Goal: Task Accomplishment & Management: Use online tool/utility

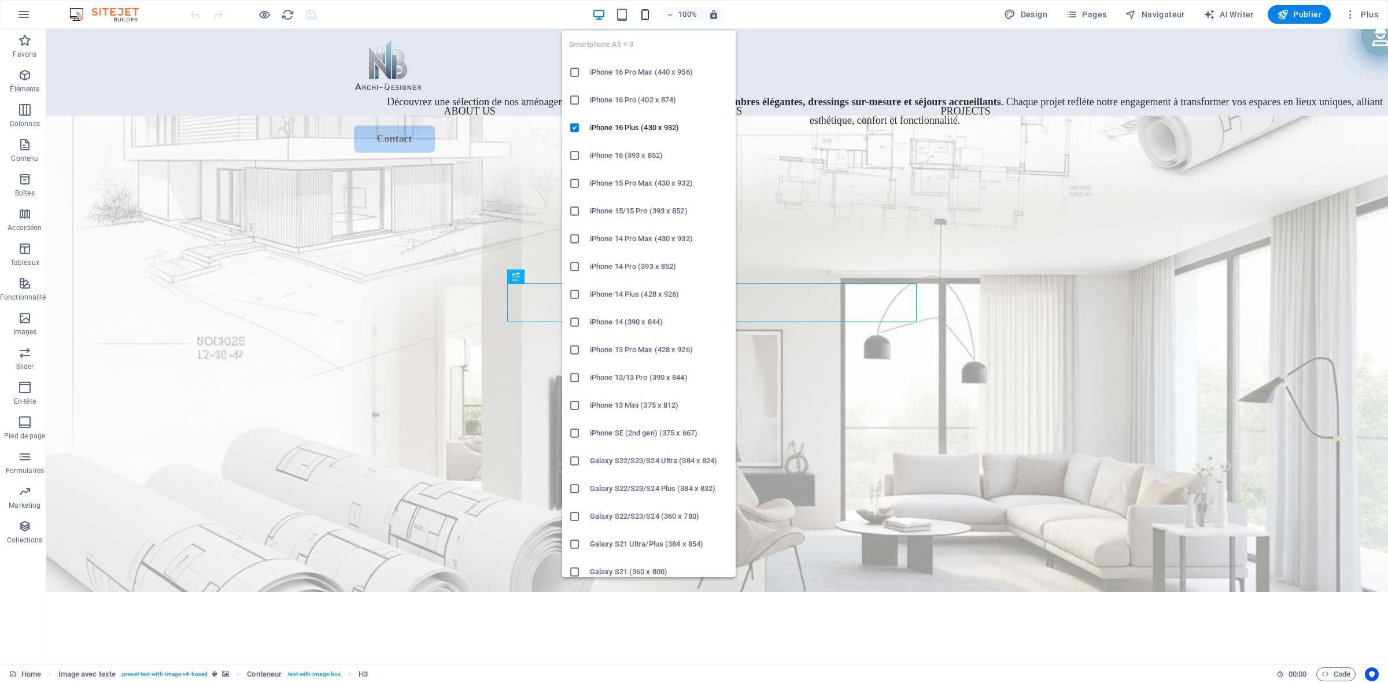
click at [647, 15] on icon "button" at bounding box center [645, 14] width 13 height 13
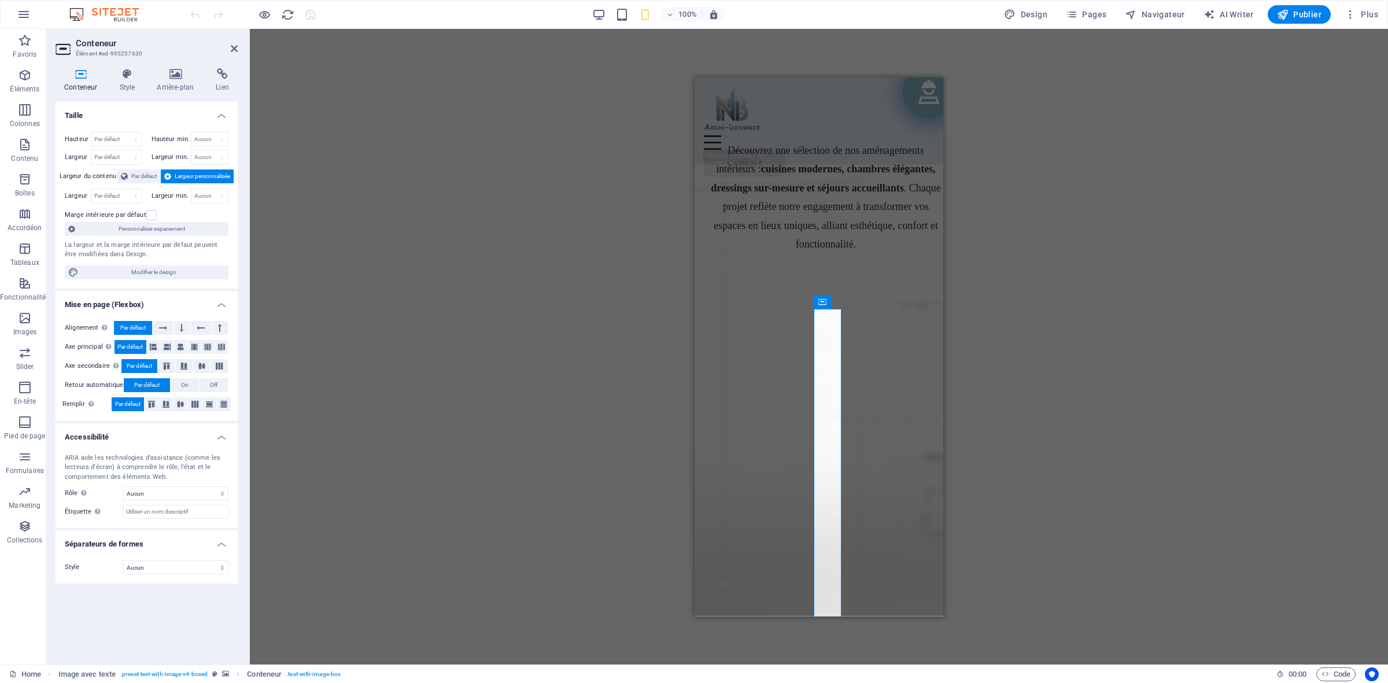
click at [165, 336] on div "Alignement Détermine la direction de l'axe (flex). Par défaut Axe principal Dét…" at bounding box center [147, 366] width 182 height 109
click at [165, 328] on icon at bounding box center [163, 328] width 8 height 14
click at [136, 328] on span "Par défaut" at bounding box center [132, 328] width 25 height 14
click at [191, 564] on select "Aucun Triangle Carré Diagonale Polygone 1 Polygone 2 Zigzag Plusieurs zigzags V…" at bounding box center [176, 567] width 106 height 14
click at [123, 561] on select "Aucun Triangle Carré Diagonale Polygone 1 Polygone 2 Zigzag Plusieurs zigzags V…" at bounding box center [176, 567] width 106 height 14
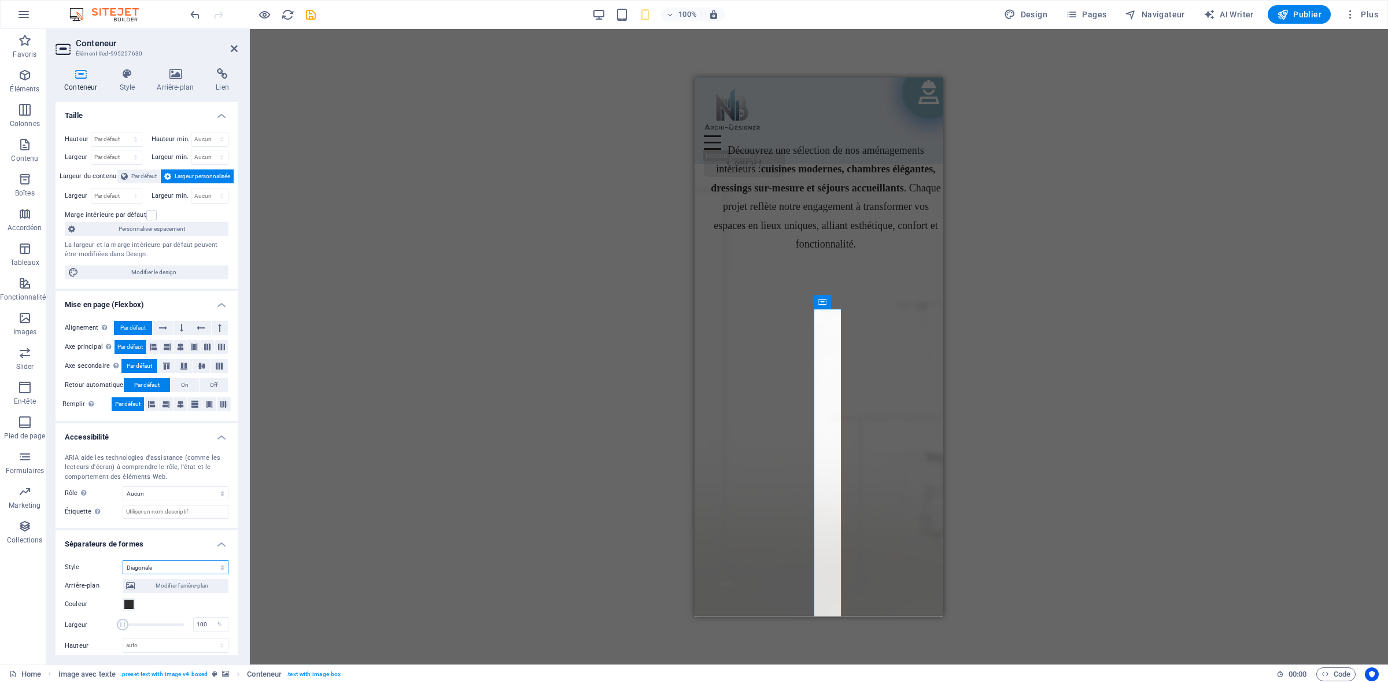
click at [175, 574] on select "Aucun Triangle Carré Diagonale Polygone 1 Polygone 2 Zigzag Plusieurs zigzags V…" at bounding box center [176, 567] width 106 height 14
click at [123, 561] on select "Aucun Triangle Carré Diagonale Polygone 1 Polygone 2 Zigzag Plusieurs zigzags V…" at bounding box center [176, 567] width 106 height 14
click at [183, 567] on select "Aucun Triangle Carré Diagonale Polygone 1 Polygone 2 Zigzag Plusieurs zigzags V…" at bounding box center [176, 567] width 106 height 14
select select "none"
click at [123, 561] on select "Aucun Triangle Carré Diagonale Polygone 1 Polygone 2 Zigzag Plusieurs zigzags V…" at bounding box center [176, 567] width 106 height 14
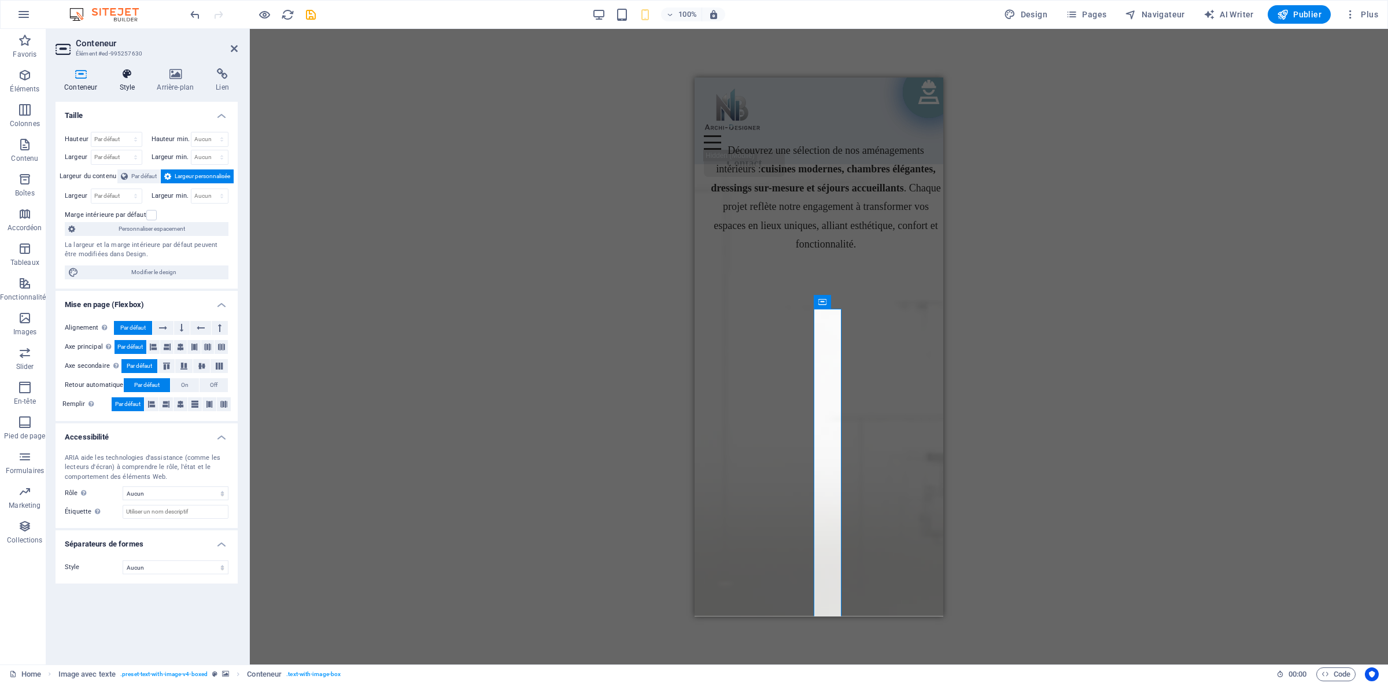
click at [123, 88] on h4 "Style" at bounding box center [129, 80] width 38 height 24
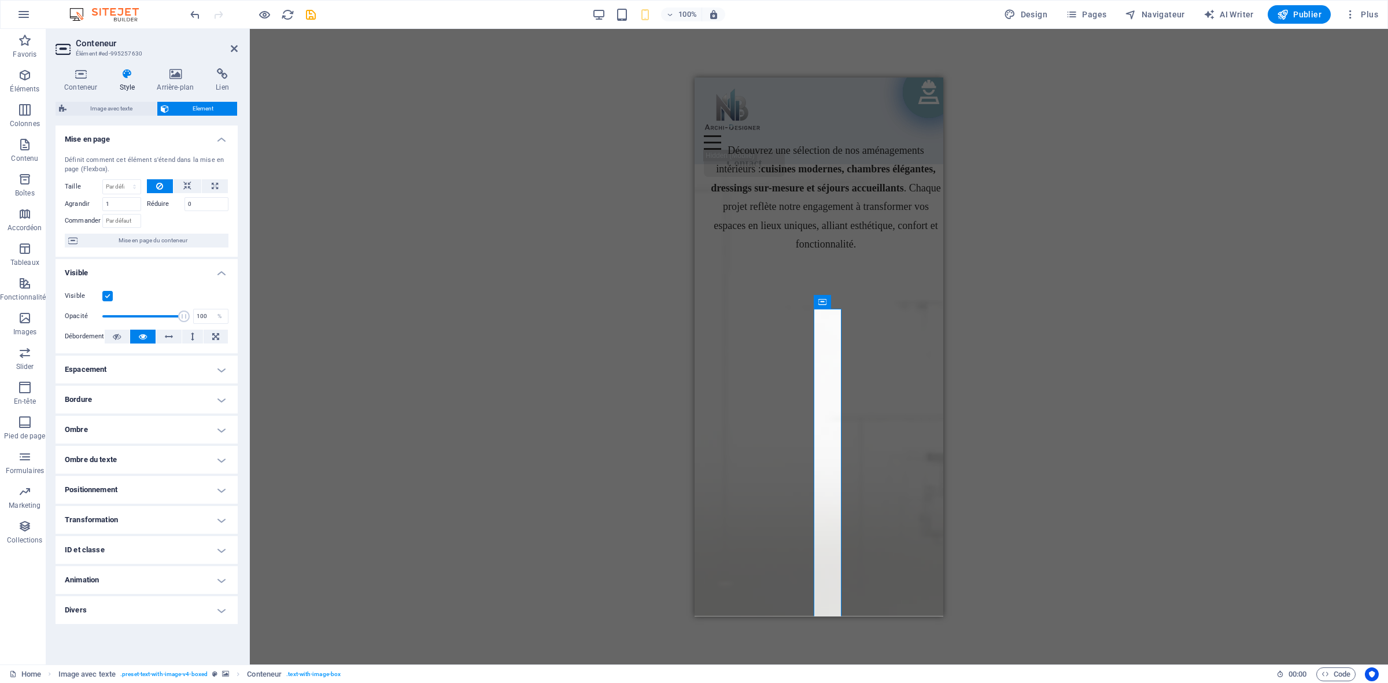
click at [134, 368] on h4 "Espacement" at bounding box center [147, 370] width 182 height 28
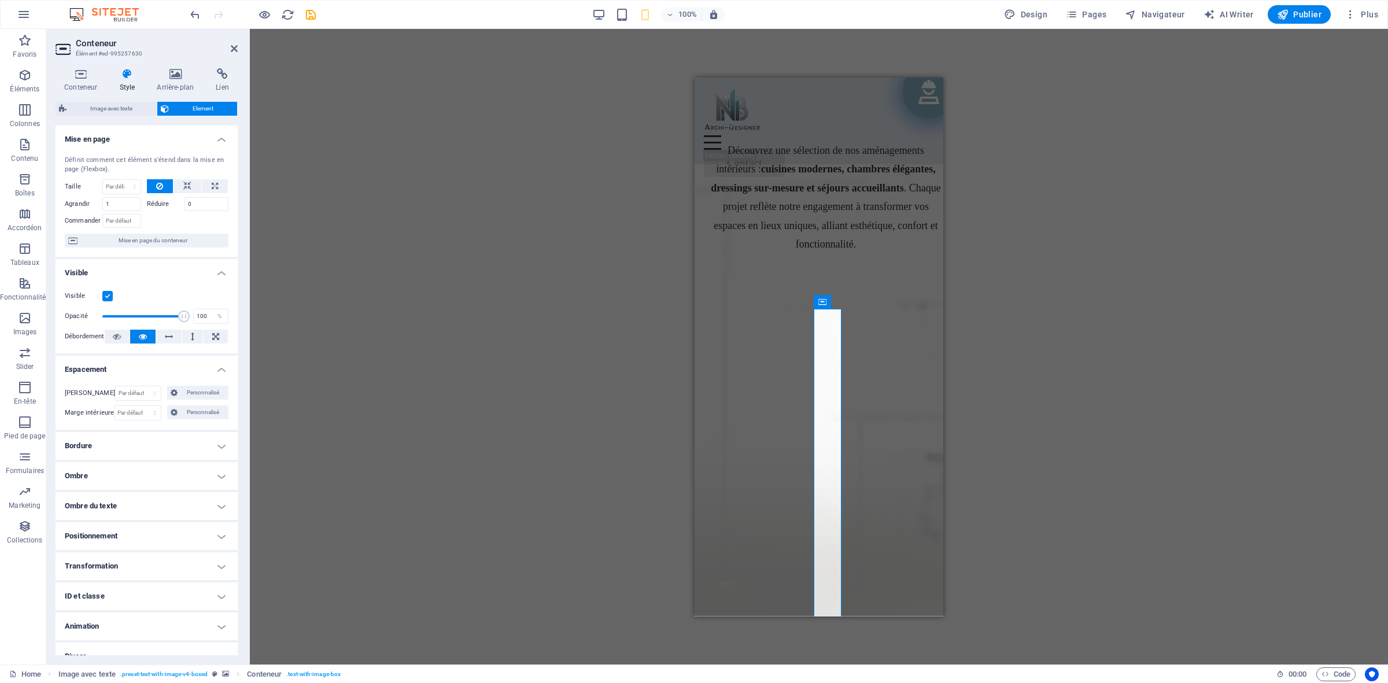
click at [134, 368] on h4 "Espacement" at bounding box center [147, 366] width 182 height 21
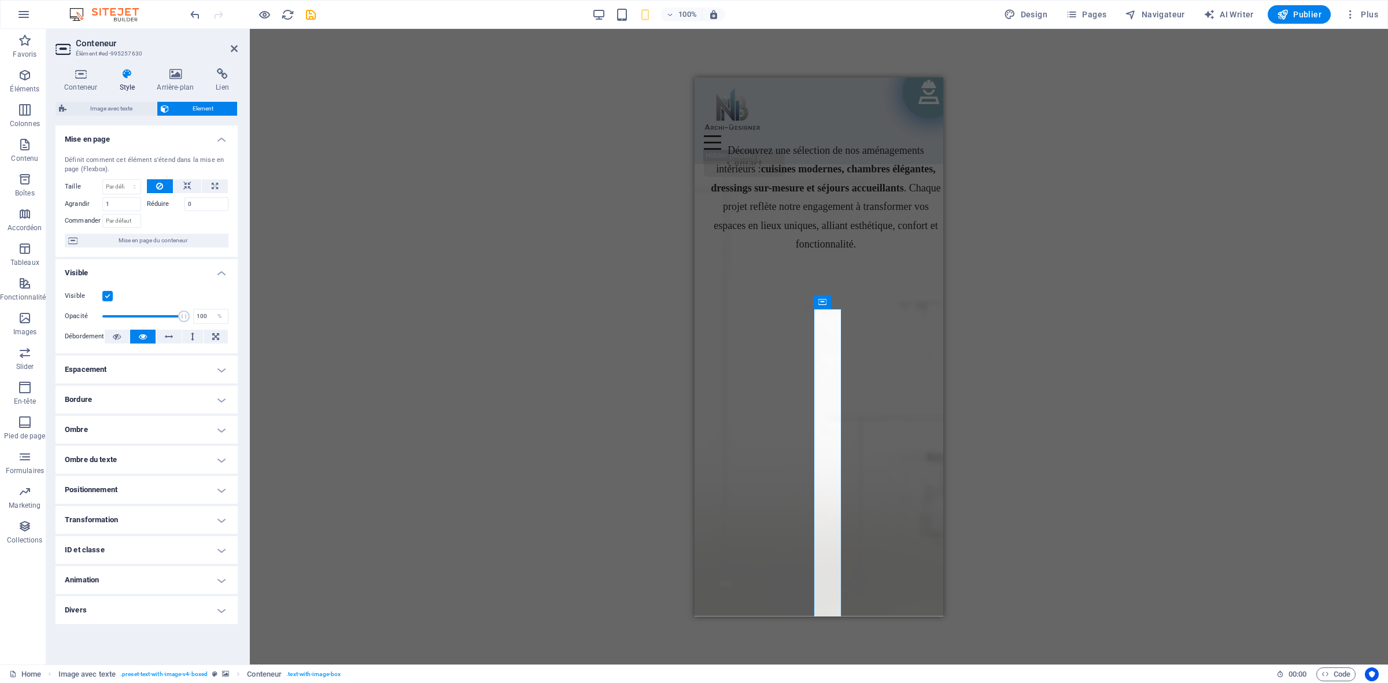
click at [128, 492] on h4 "Positionnement" at bounding box center [147, 490] width 182 height 28
click at [169, 518] on span "Absolue" at bounding box center [170, 513] width 21 height 14
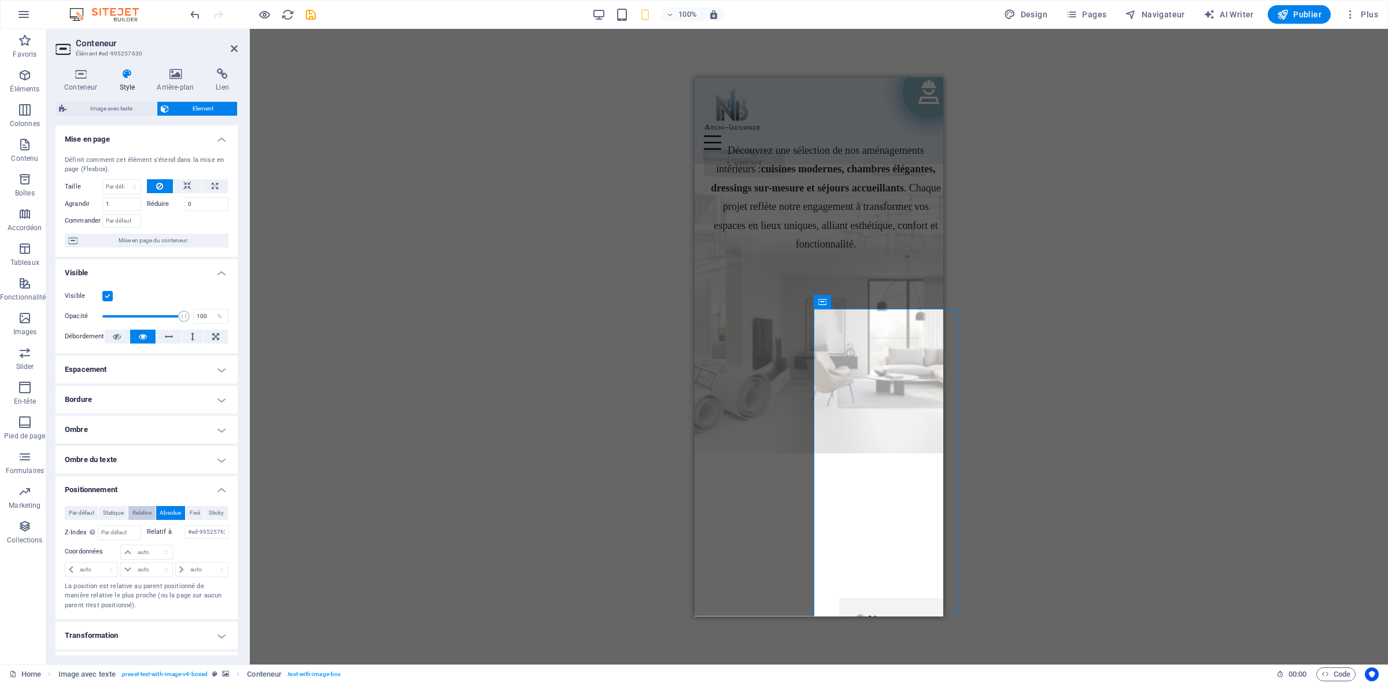
click at [136, 507] on span "Relative" at bounding box center [141, 513] width 19 height 14
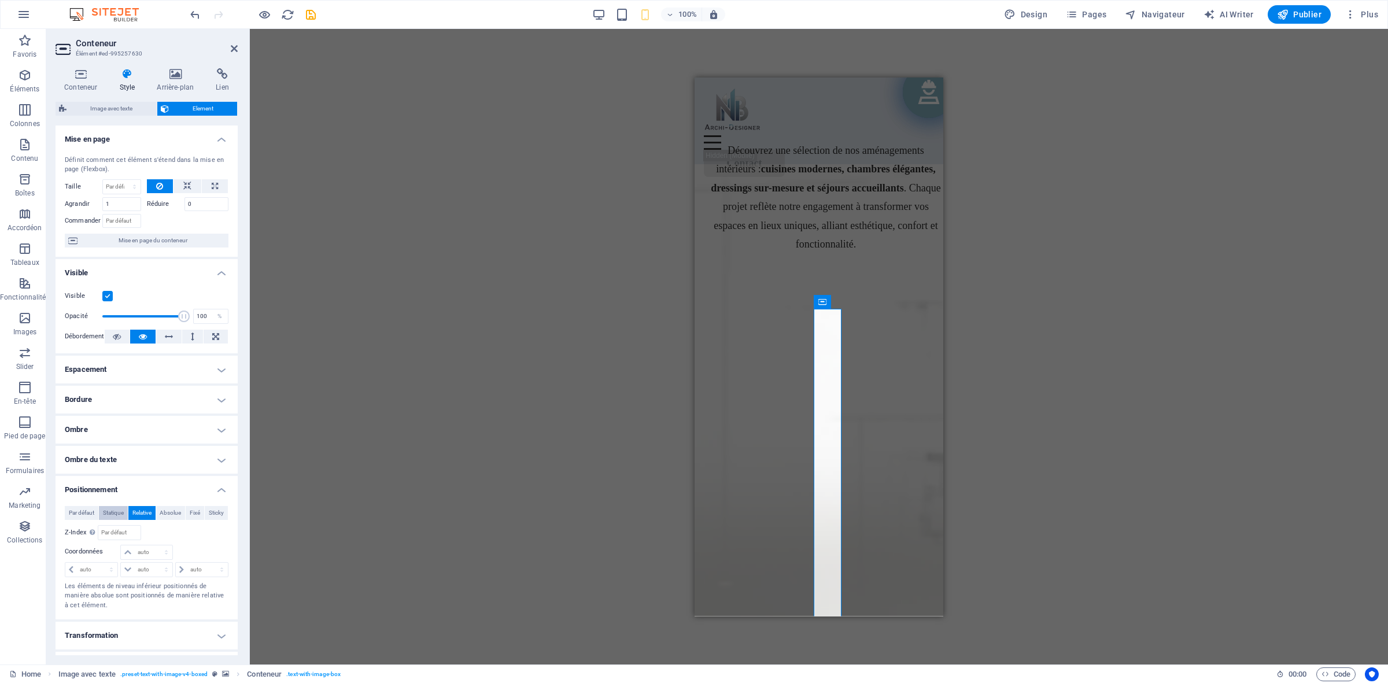
click at [113, 510] on span "Statique" at bounding box center [113, 513] width 21 height 14
click at [197, 516] on span "Fixé" at bounding box center [195, 513] width 10 height 14
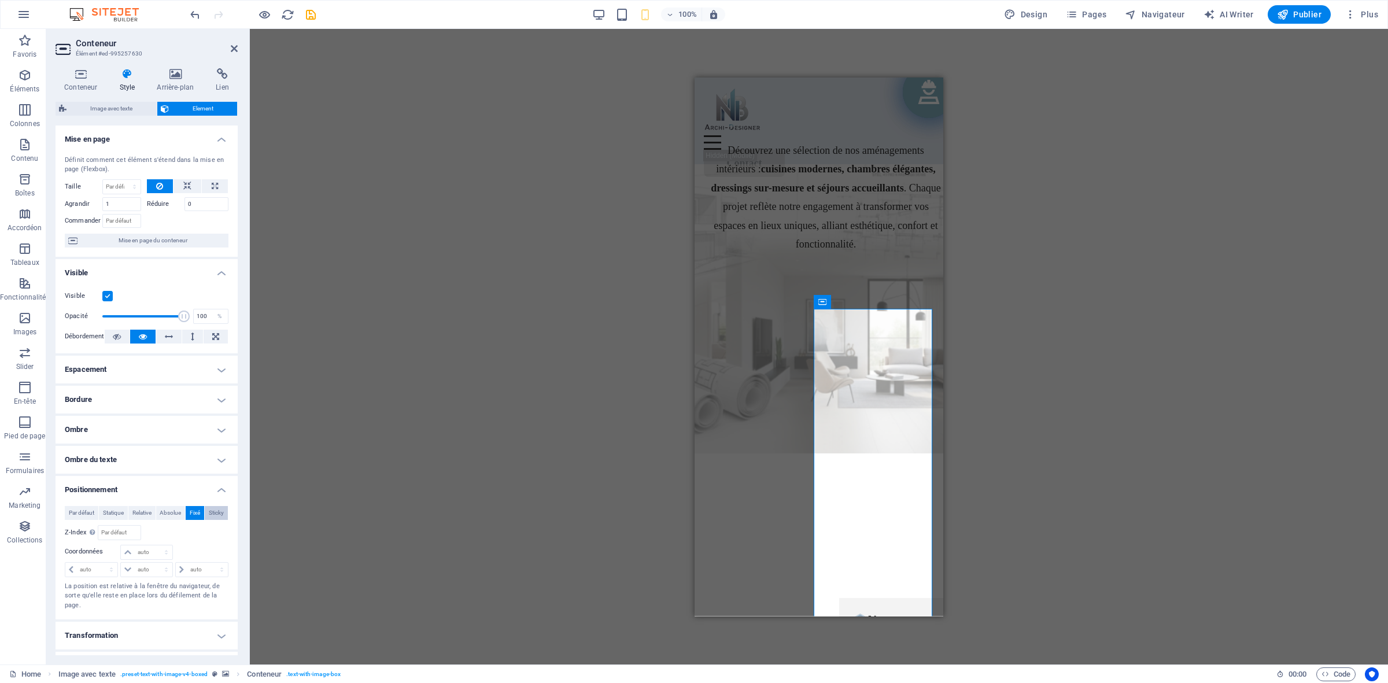
click at [215, 515] on span "Sticky" at bounding box center [216, 513] width 15 height 14
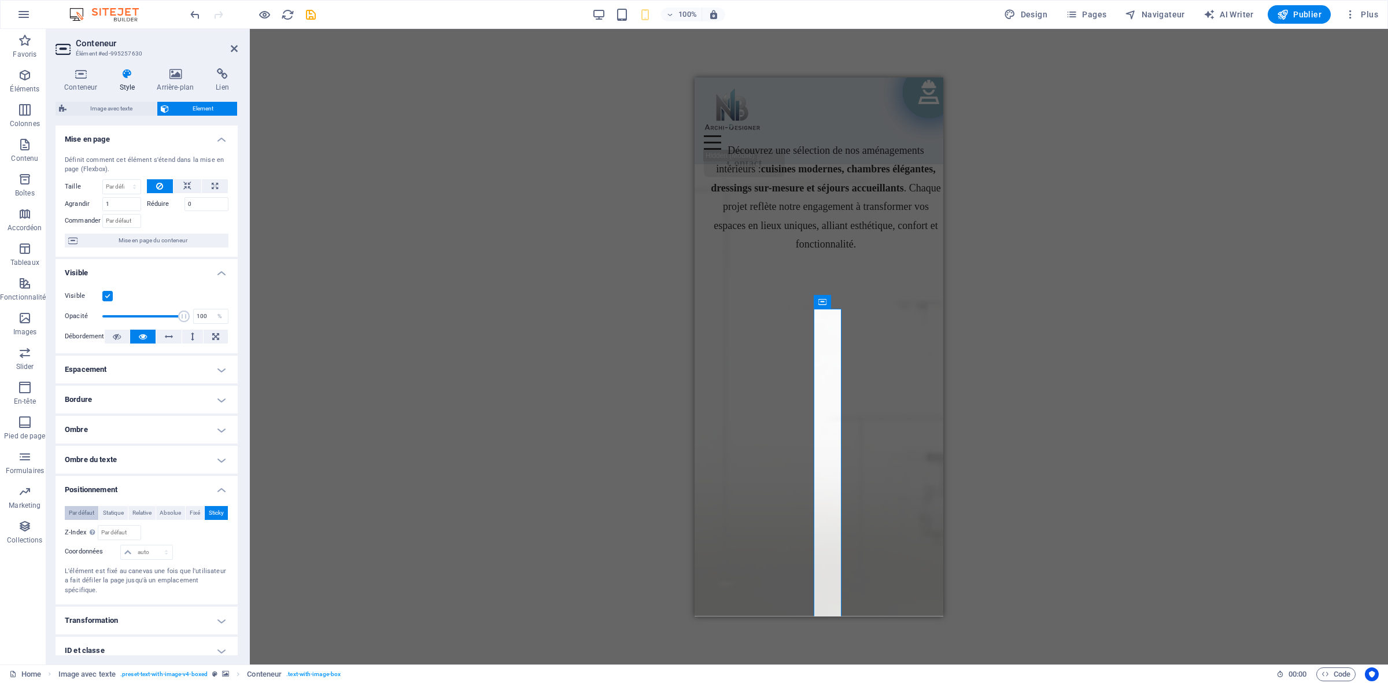
click at [79, 507] on span "Par défaut" at bounding box center [81, 513] width 25 height 14
click at [175, 509] on span "Absolue" at bounding box center [170, 513] width 21 height 14
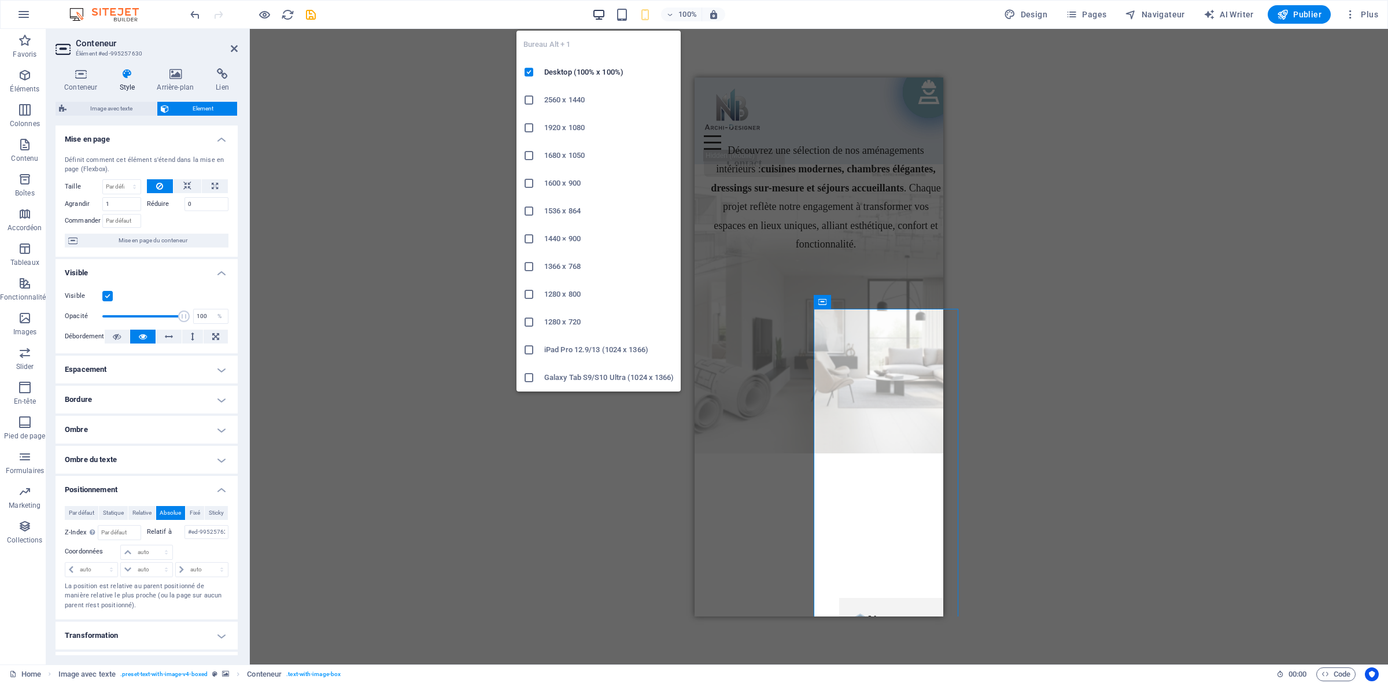
click at [597, 18] on icon "button" at bounding box center [598, 14] width 13 height 13
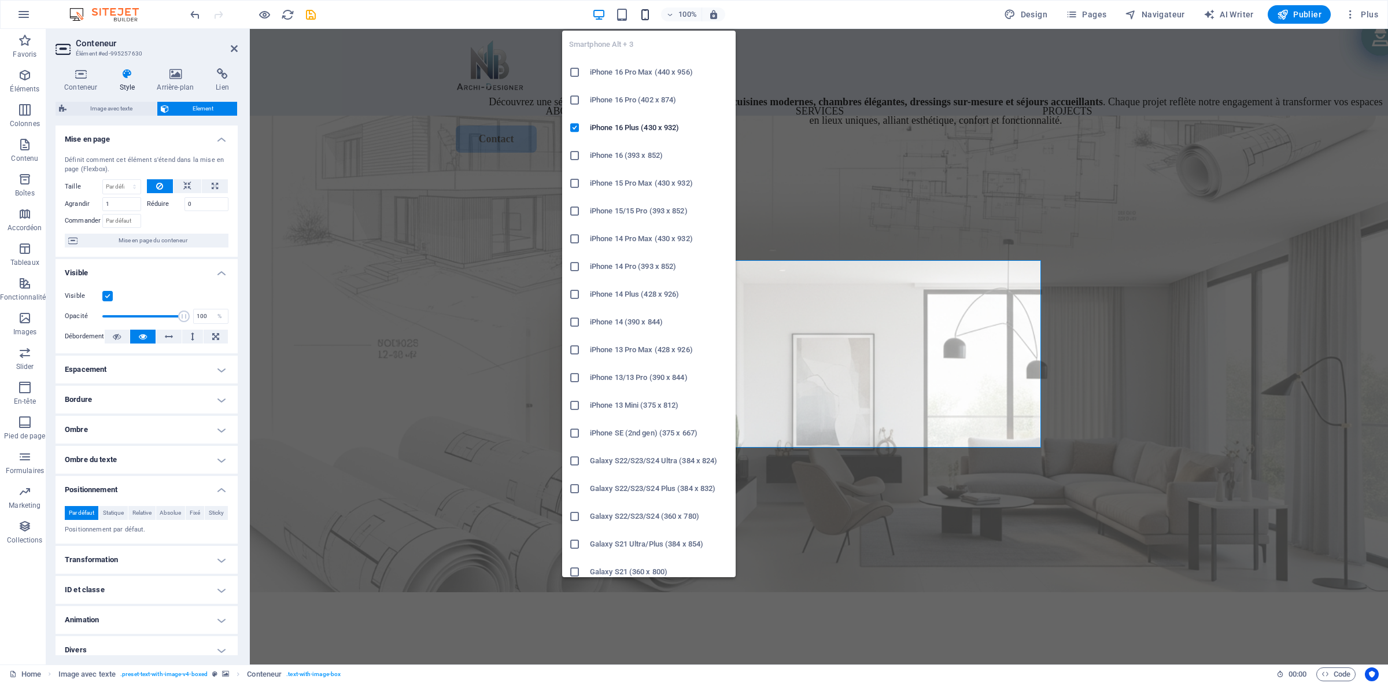
click at [647, 13] on icon "button" at bounding box center [645, 14] width 13 height 13
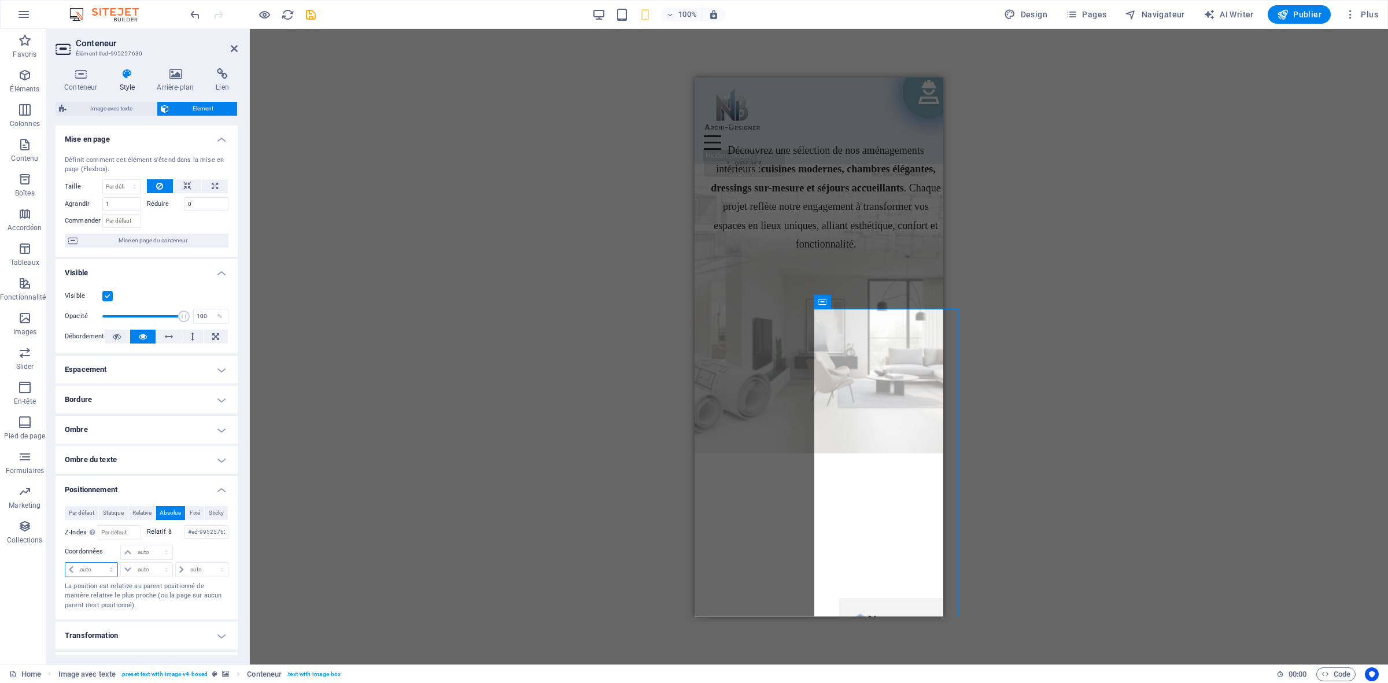
click at [90, 567] on select "auto px rem % em" at bounding box center [91, 570] width 52 height 14
select select "px"
click at [100, 563] on select "auto px rem % em" at bounding box center [91, 570] width 52 height 14
type input "0"
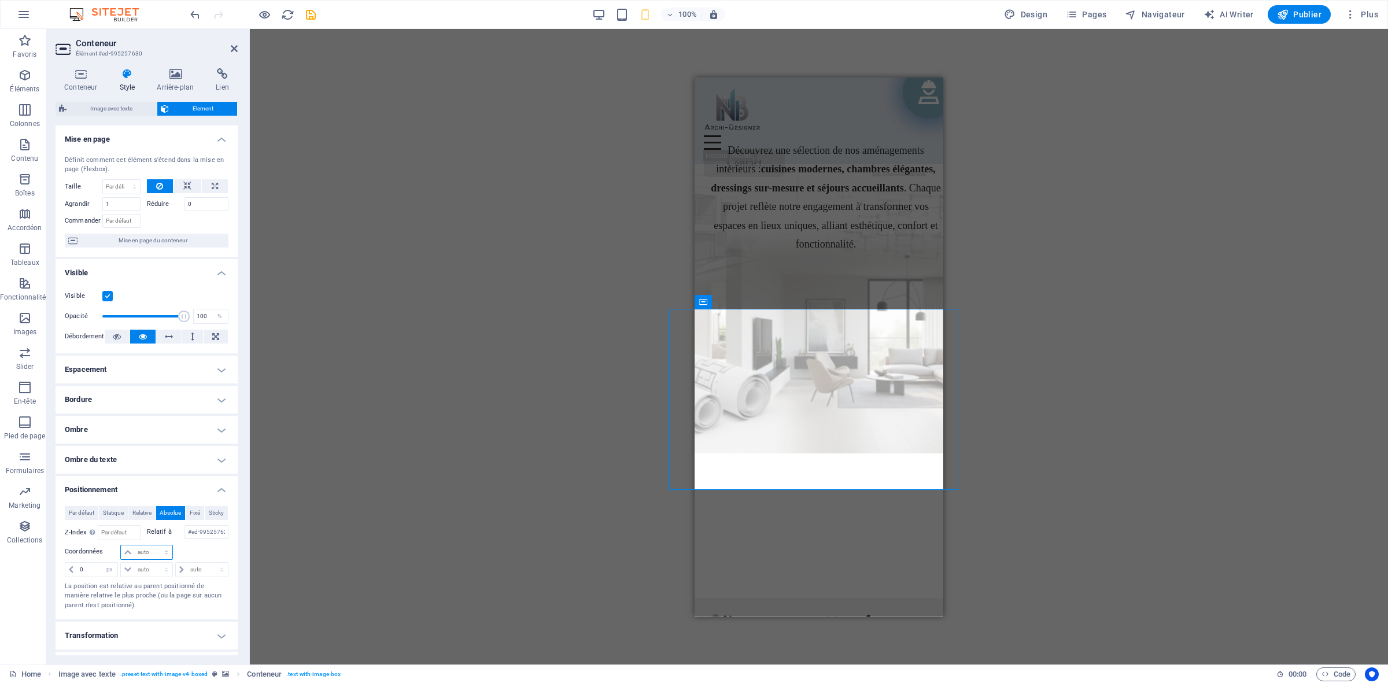
click at [152, 547] on select "auto px rem % em" at bounding box center [146, 552] width 51 height 14
select select "px"
click at [154, 545] on select "auto px rem % em" at bounding box center [146, 552] width 51 height 14
type input "0"
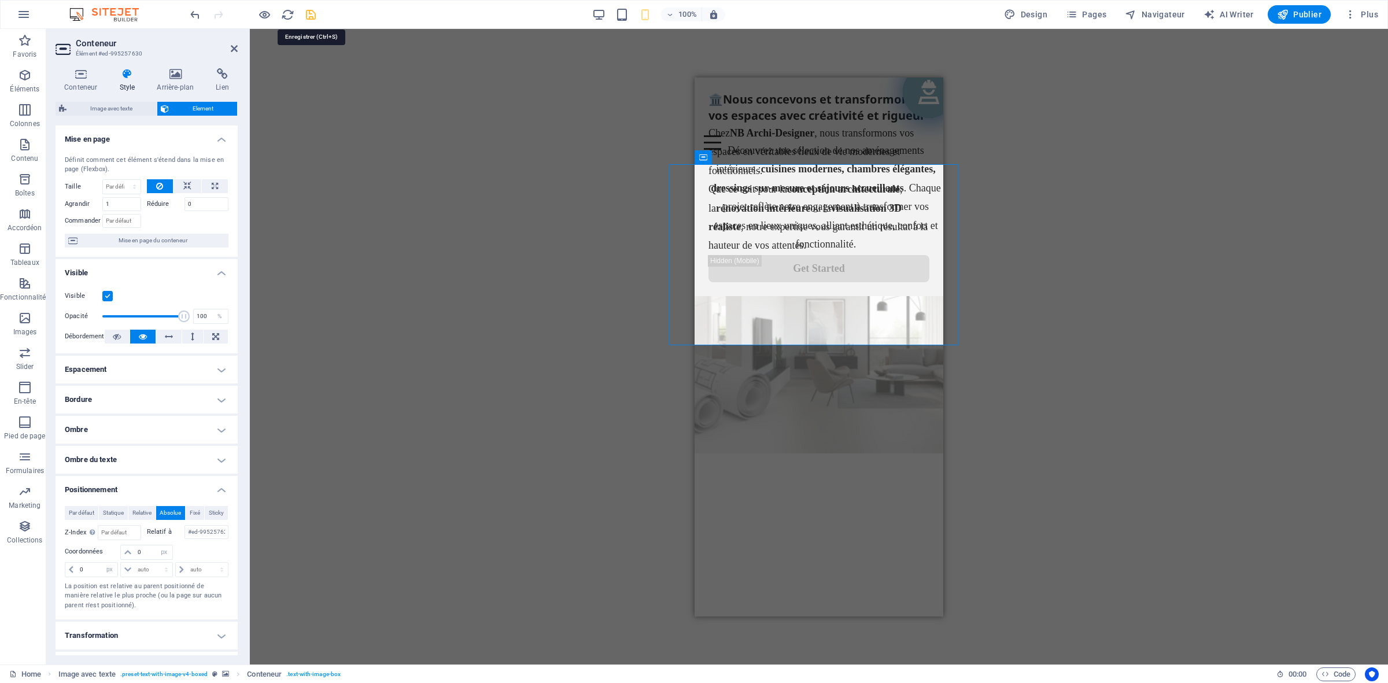
click at [307, 12] on icon "save" at bounding box center [310, 14] width 13 height 13
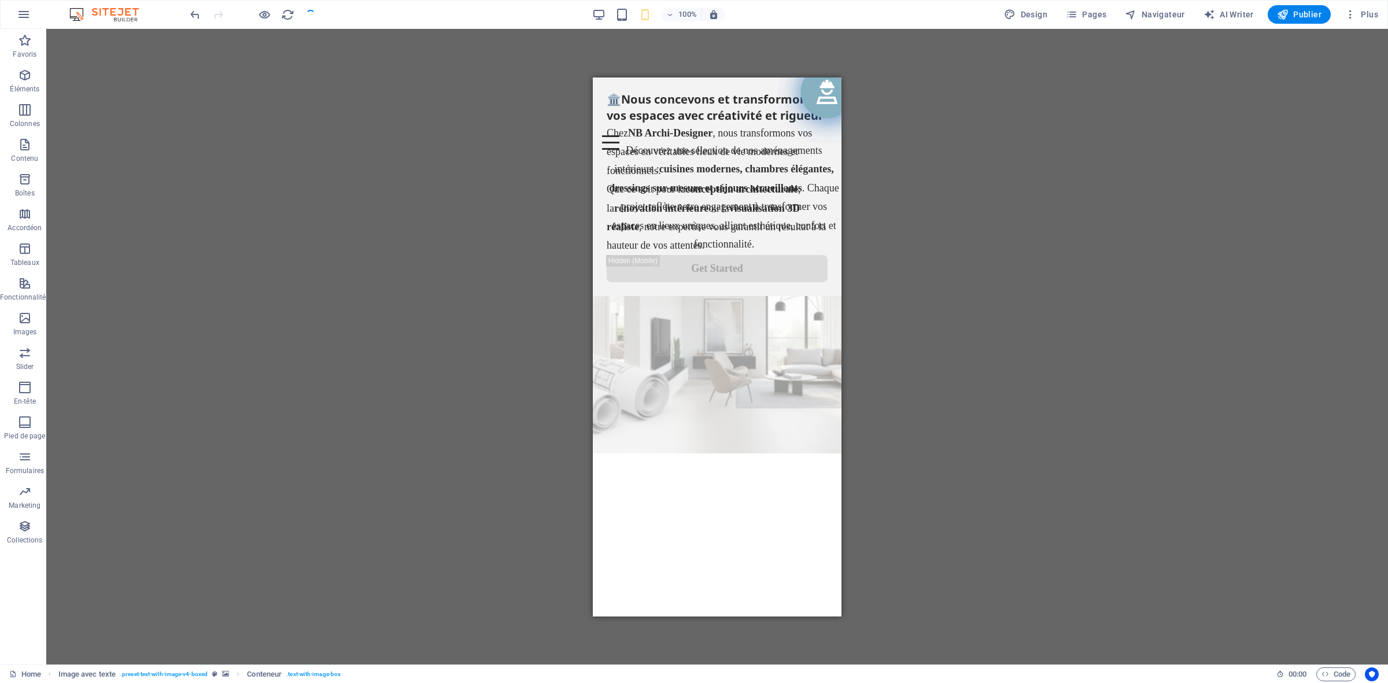
checkbox input "false"
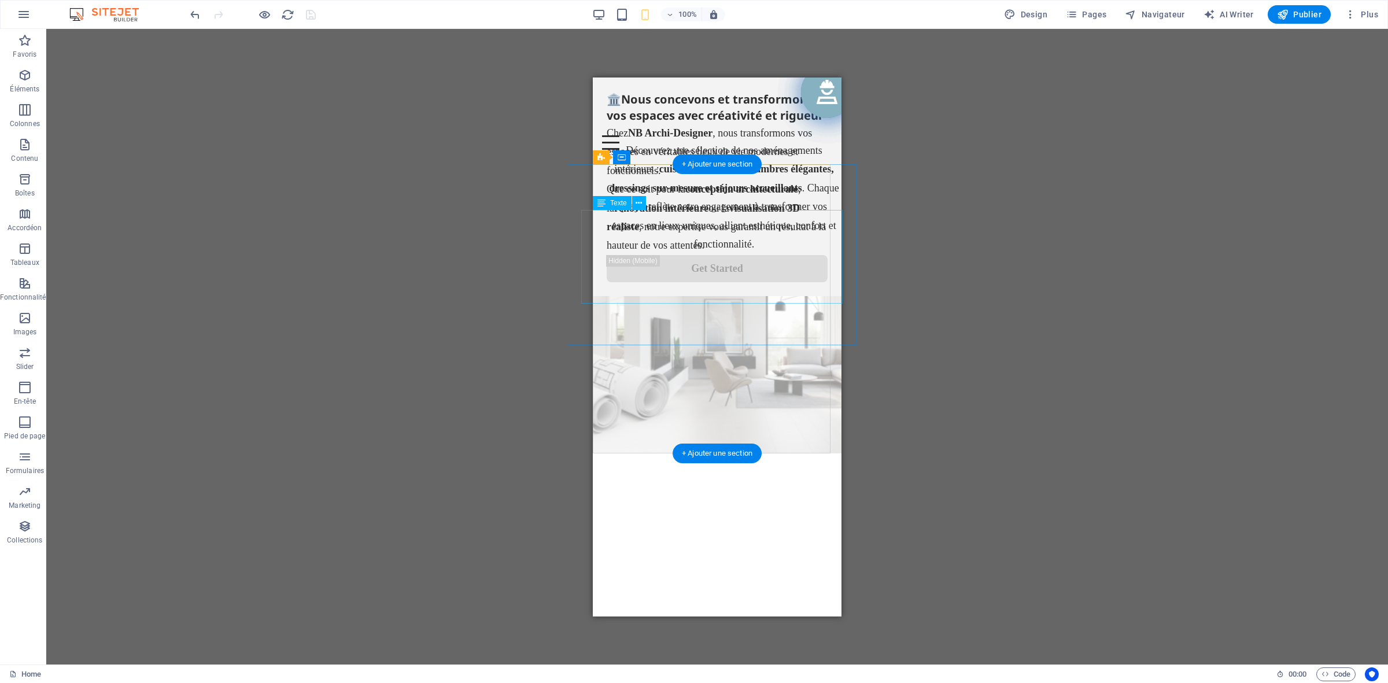
click at [696, 250] on div "Chez NB Archi-Designer , nous transformons vos espaces en véritables lieux de v…" at bounding box center [717, 188] width 221 height 131
click at [740, 123] on div "🏛️Nous concevons et transformons vos espaces avec créativité et rigueur" at bounding box center [717, 107] width 221 height 32
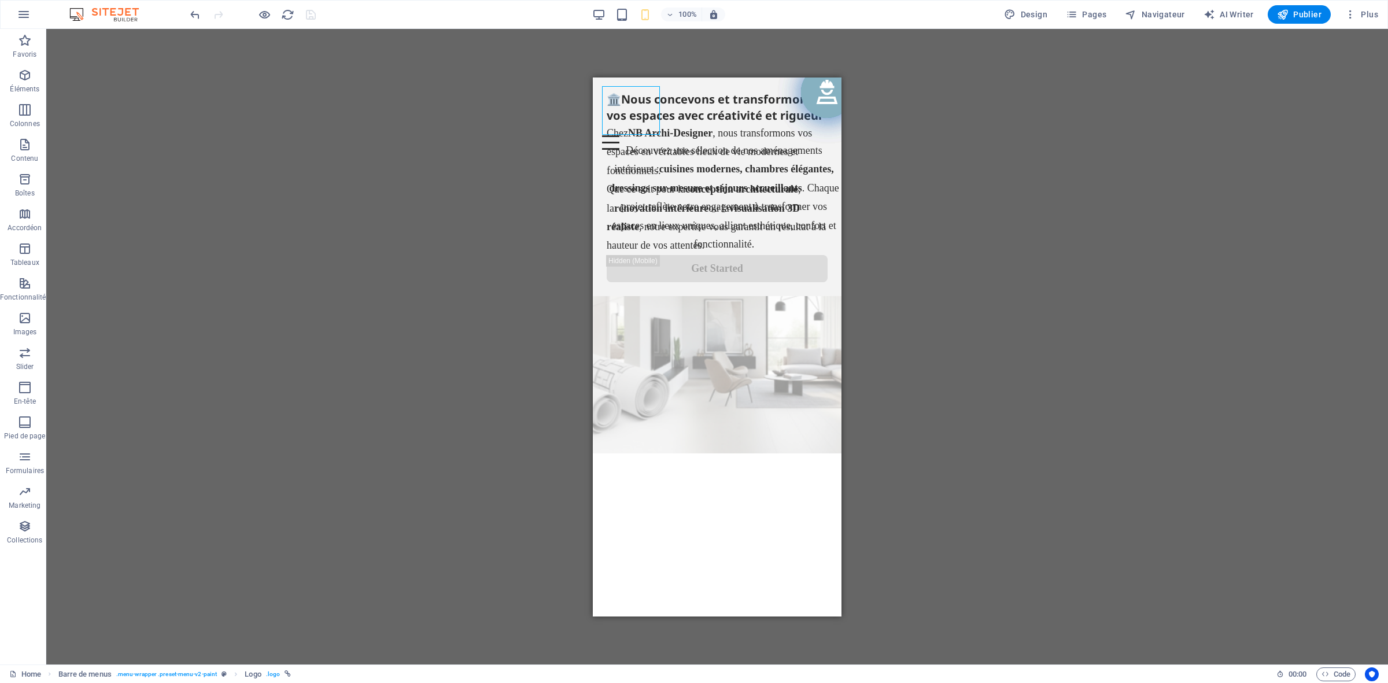
click at [457, 204] on div "Glissez et déposez l'élément de votre choix pour remplacer le contenu existant.…" at bounding box center [717, 347] width 1342 height 636
click at [955, 212] on div "Glissez et déposez l'élément de votre choix pour remplacer le contenu existant.…" at bounding box center [717, 347] width 1342 height 636
click at [768, 139] on div "Menu About us Services Projects Contact" at bounding box center [717, 120] width 249 height 87
click at [1002, 194] on div "Glissez et déposez l'élément de votre choix pour remplacer le contenu existant.…" at bounding box center [717, 347] width 1342 height 636
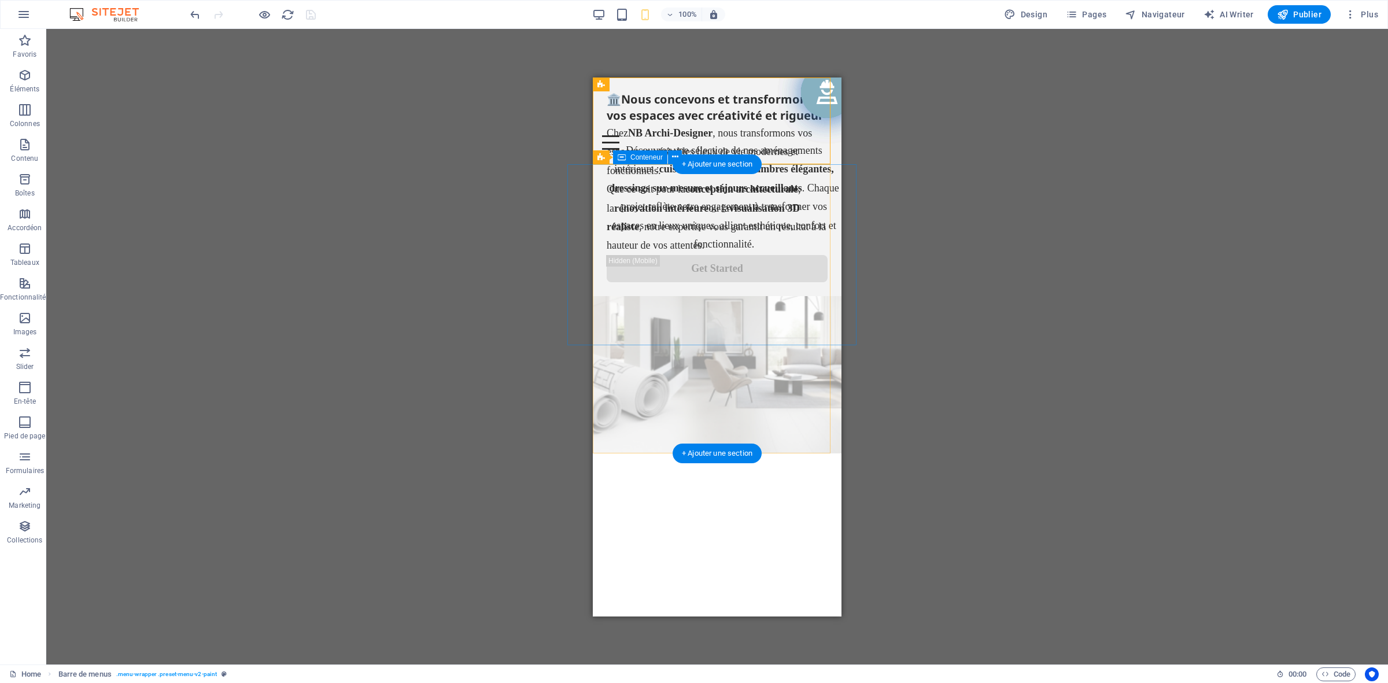
click at [810, 176] on div "🏛️Nous concevons et transformons vos espaces avec créativité et rigueur Chez NB…" at bounding box center [717, 186] width 249 height 219
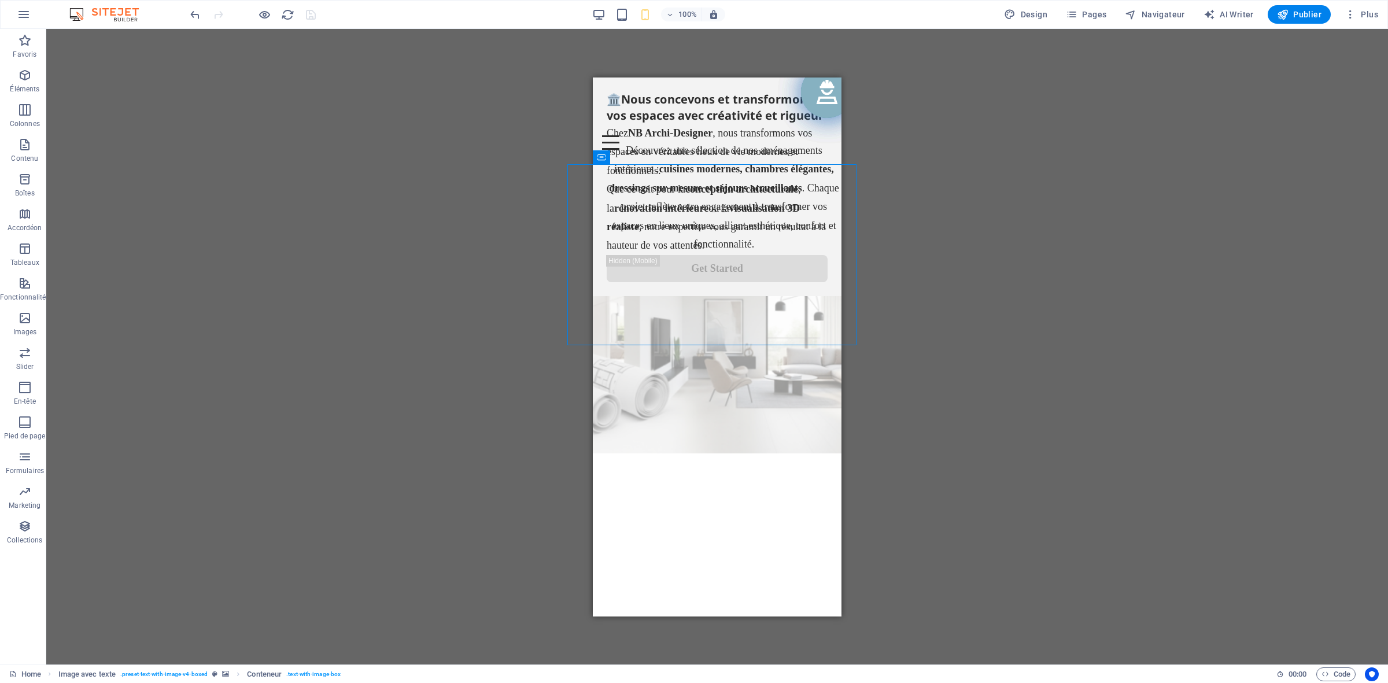
click at [961, 208] on div "Glissez et déposez l'élément de votre choix pour remplacer le contenu existant.…" at bounding box center [717, 347] width 1342 height 636
click at [1312, 10] on span "Publier" at bounding box center [1299, 15] width 45 height 12
